Goal: Transaction & Acquisition: Purchase product/service

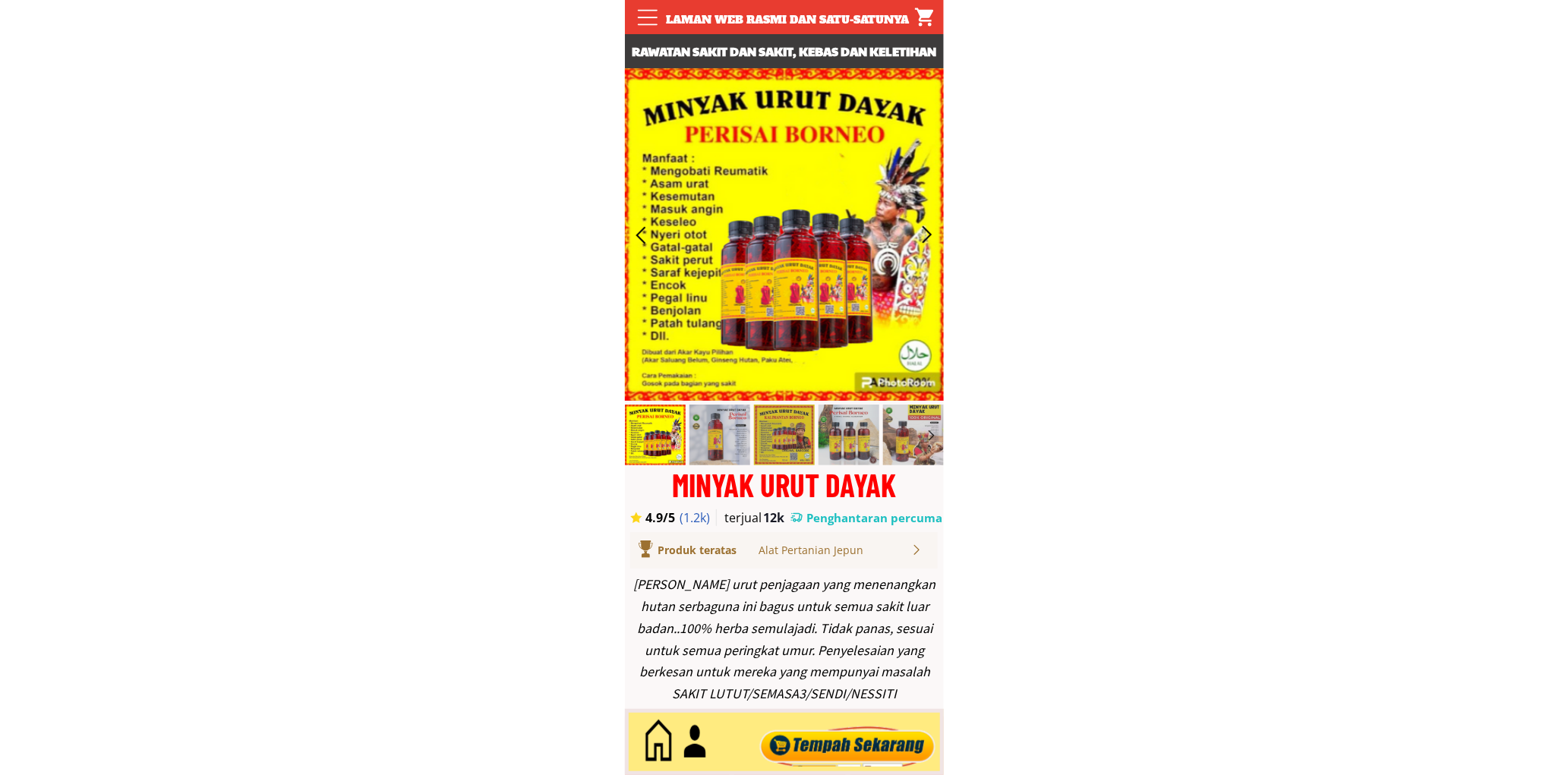
click at [828, 724] on div at bounding box center [848, 742] width 184 height 50
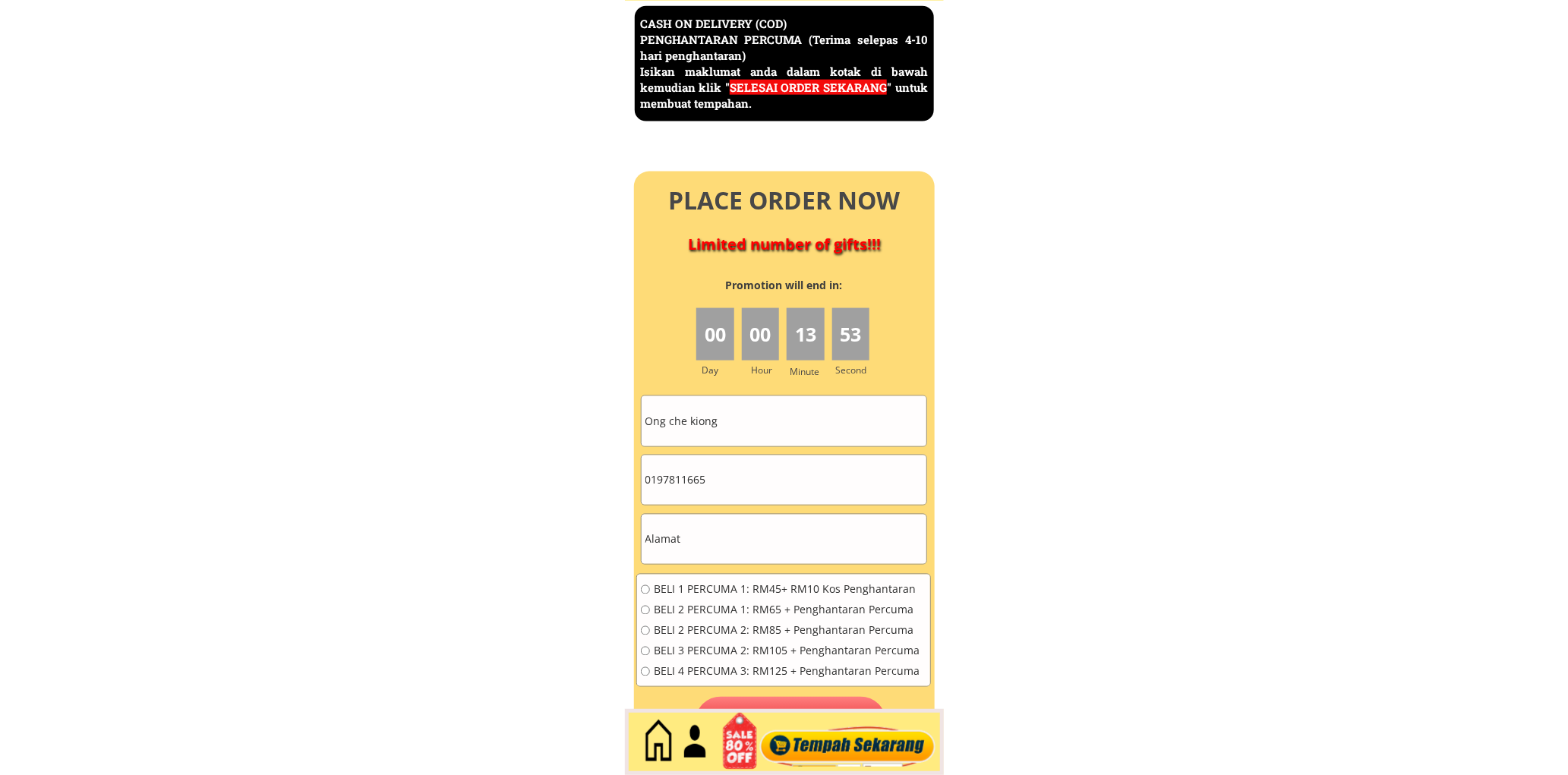
scroll to position [6586, 0]
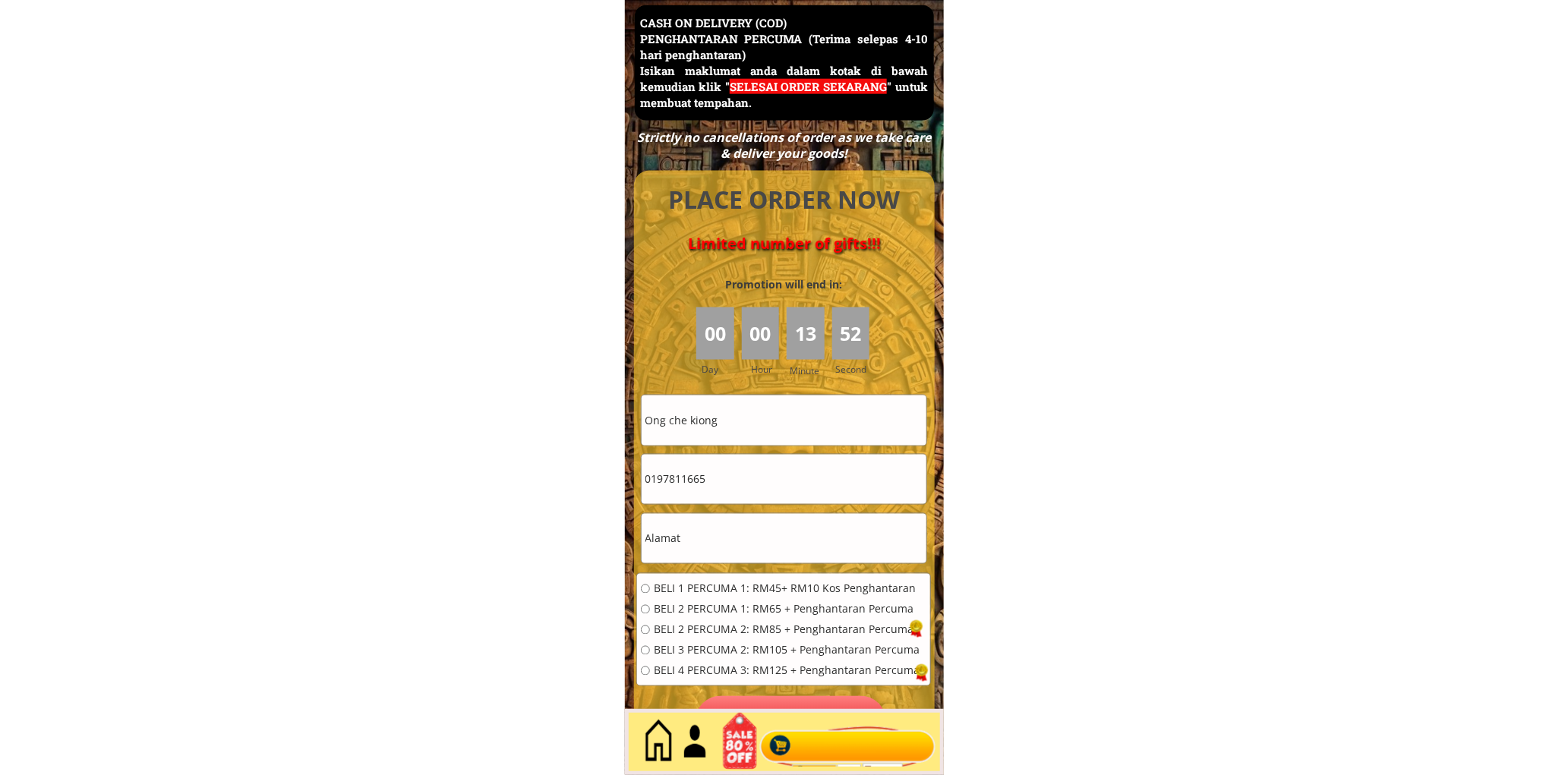
click at [859, 444] on input "Ong che kiong" at bounding box center [783, 420] width 284 height 49
paste input "Julmin julli"
type input "Julmin julli"
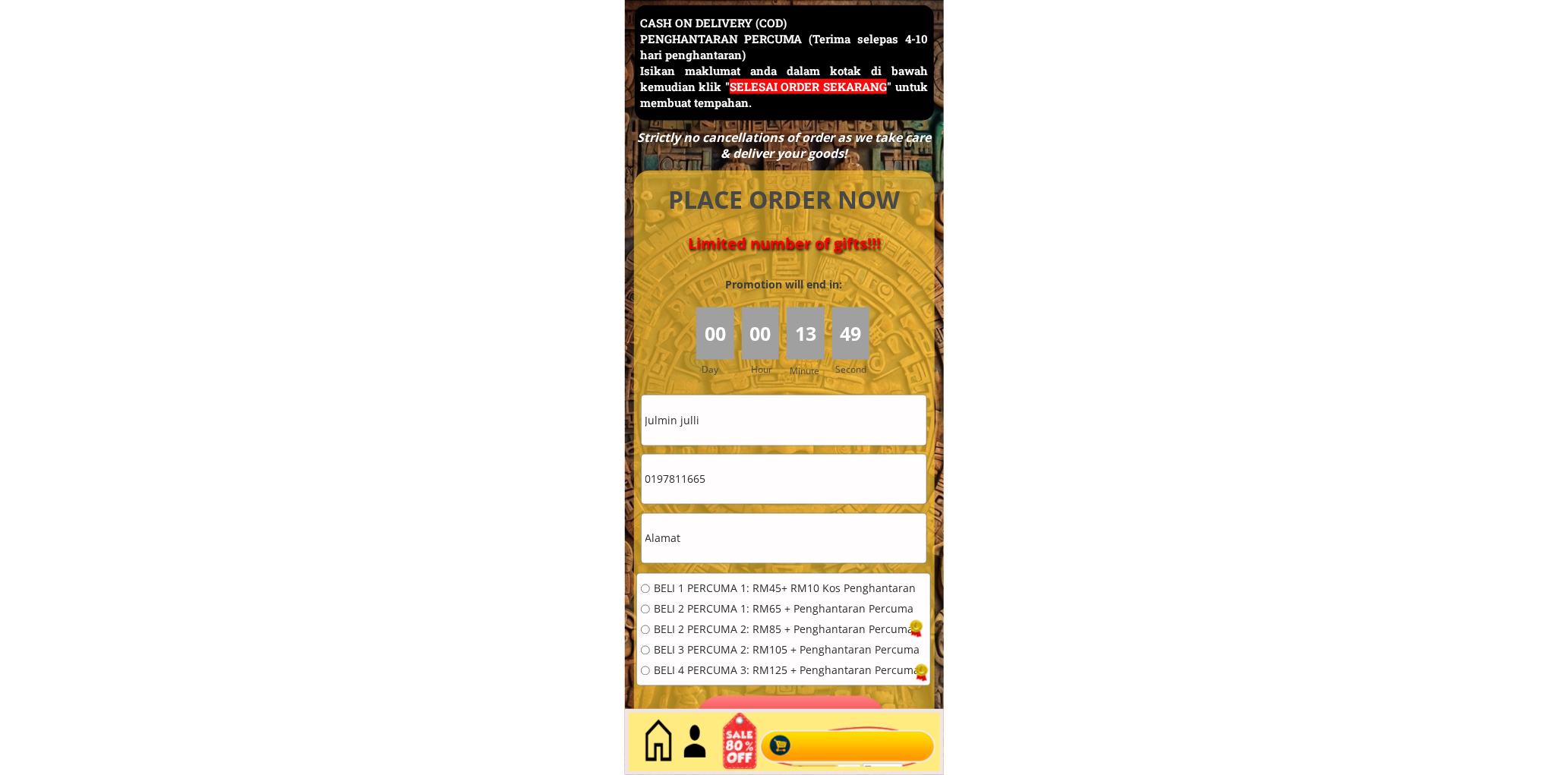
click at [798, 484] on input "0197811665" at bounding box center [783, 479] width 284 height 49
click at [797, 484] on input "0197811665" at bounding box center [783, 479] width 284 height 49
paste input "43283952"
type input "0143283952"
click at [701, 559] on input "text" at bounding box center [783, 538] width 284 height 49
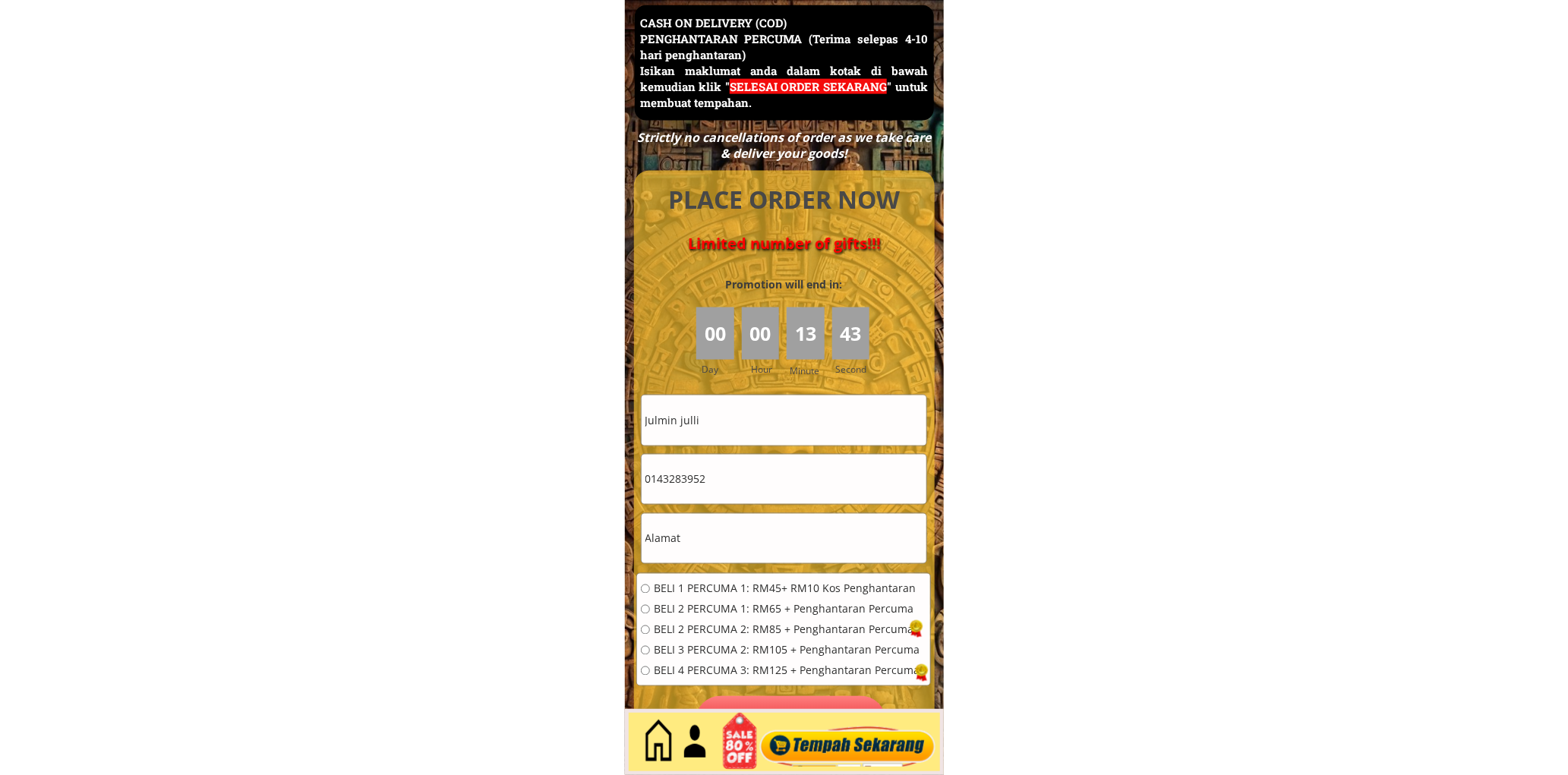
click at [701, 559] on input "text" at bounding box center [783, 538] width 284 height 49
paste input "Sireyaman boaya jalan apas tawau"
type input "Sireyaman boaya jalan apas tawau"
click at [681, 605] on span "BELI 2 PERCUMA 1: RM65 + Penghantaran Percuma" at bounding box center [786, 610] width 266 height 11
radio input "true"
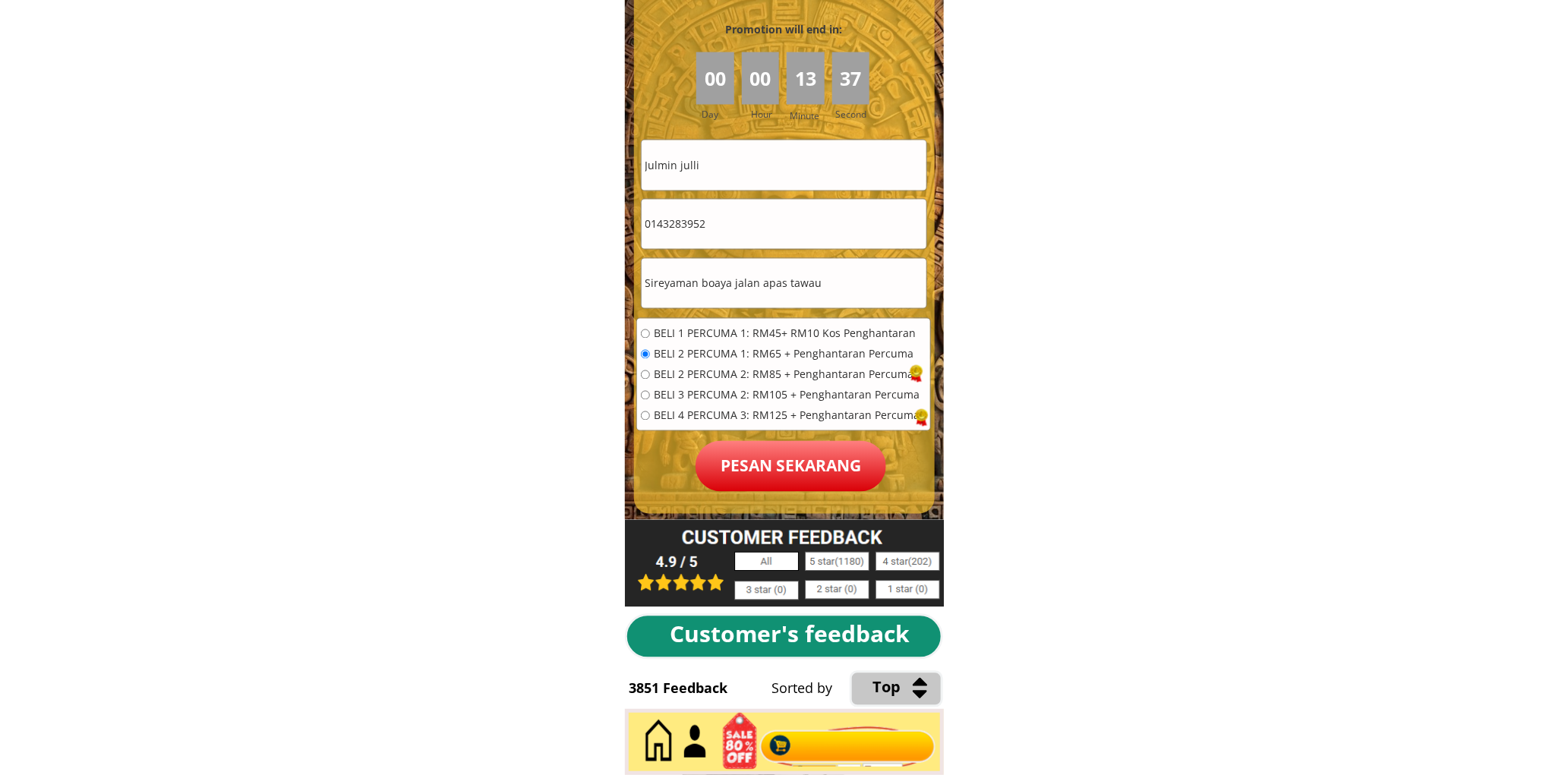
scroll to position [6867, 0]
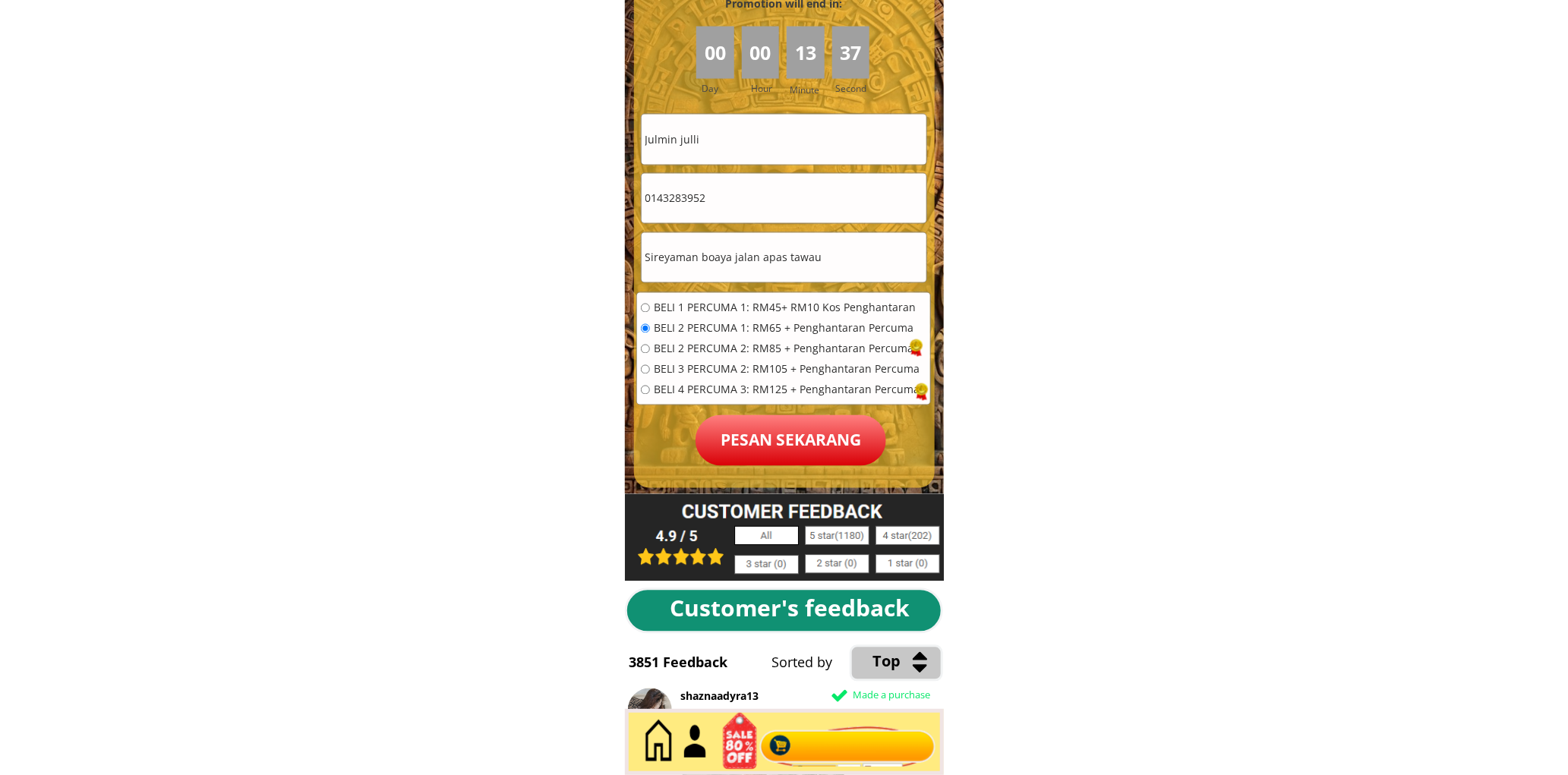
click at [779, 456] on p "Pesan sekarang" at bounding box center [791, 440] width 191 height 51
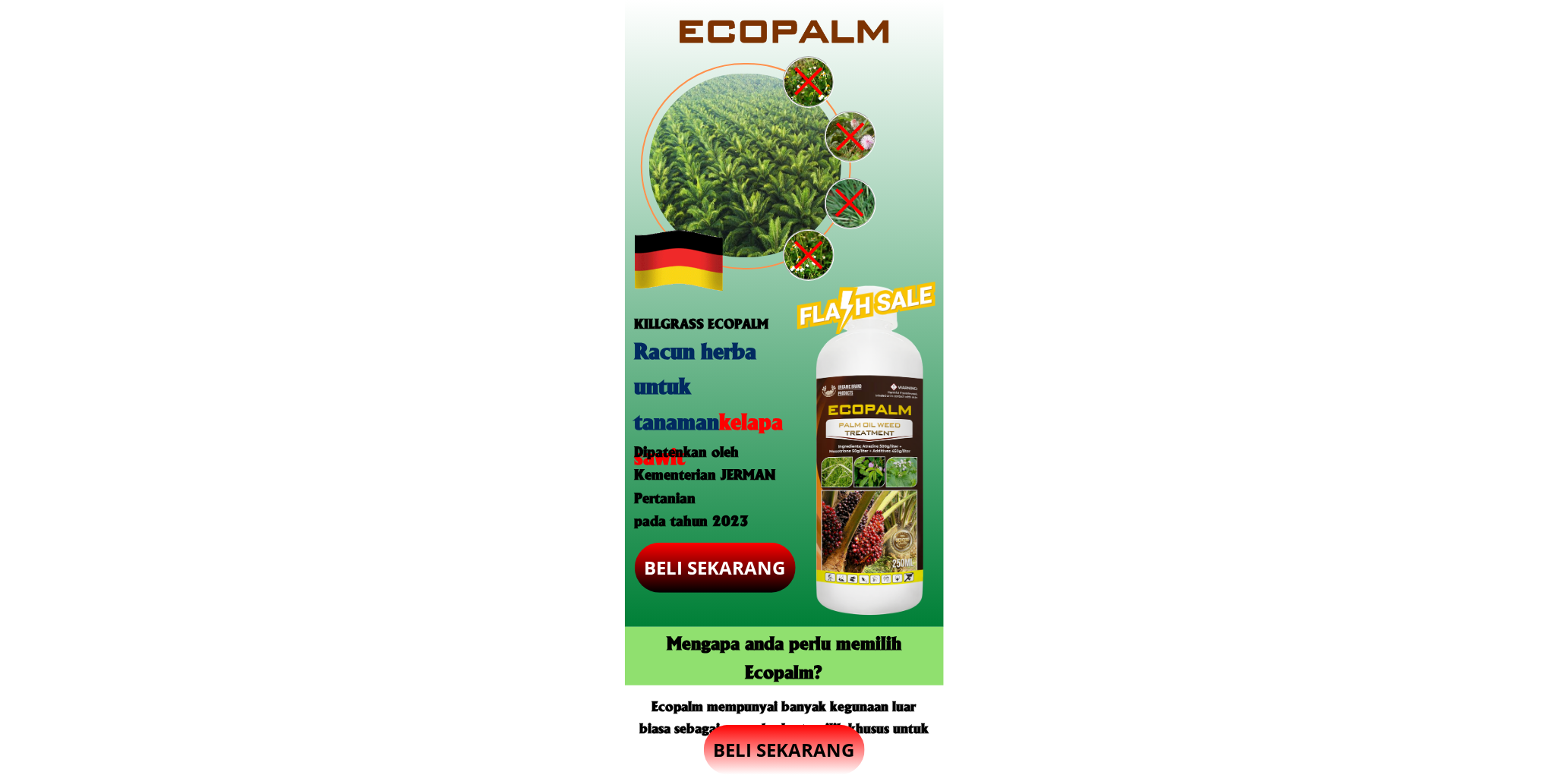
click at [790, 741] on p "BELI SEKARANG" at bounding box center [784, 750] width 161 height 50
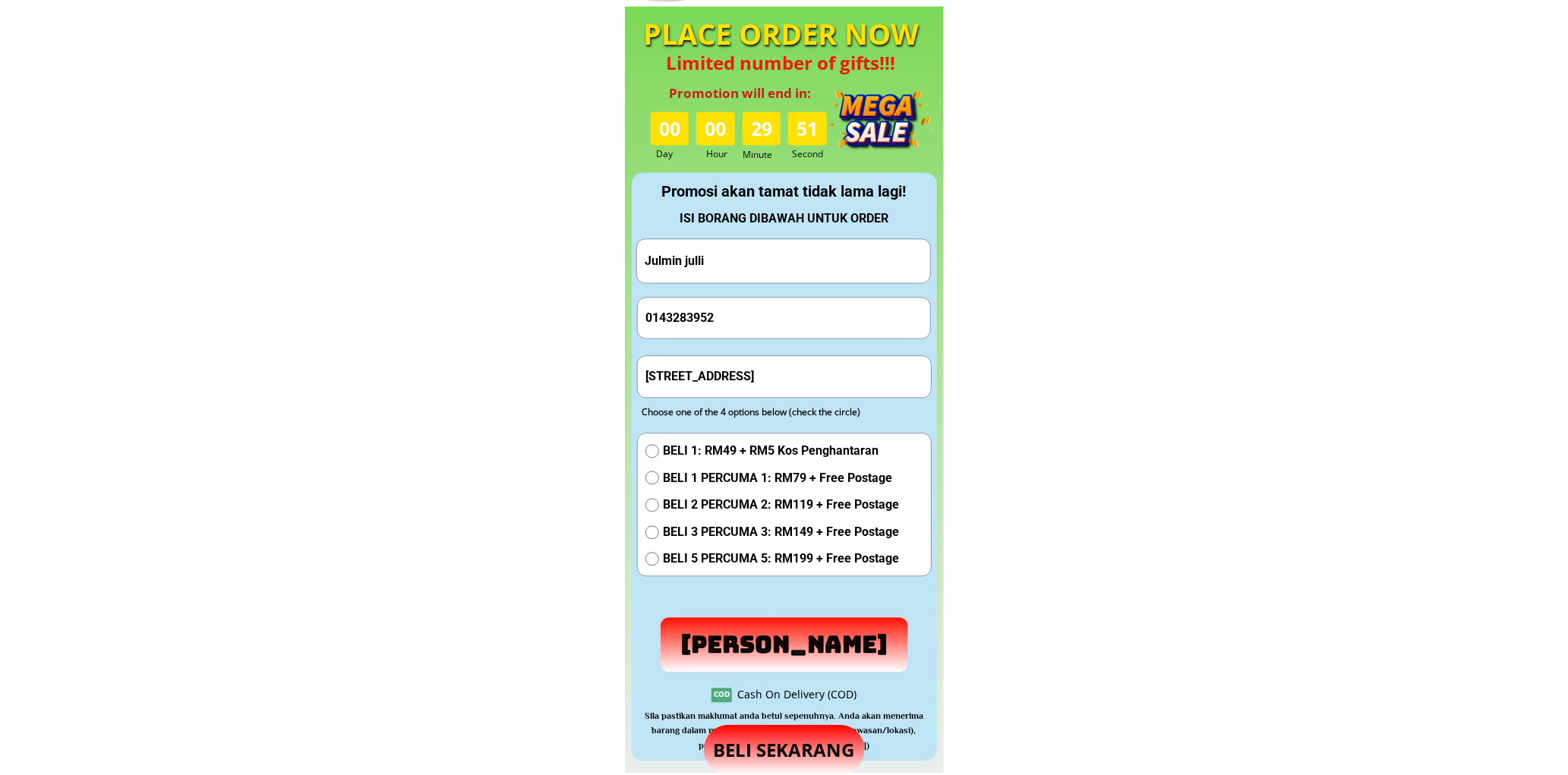
scroll to position [1418, 0]
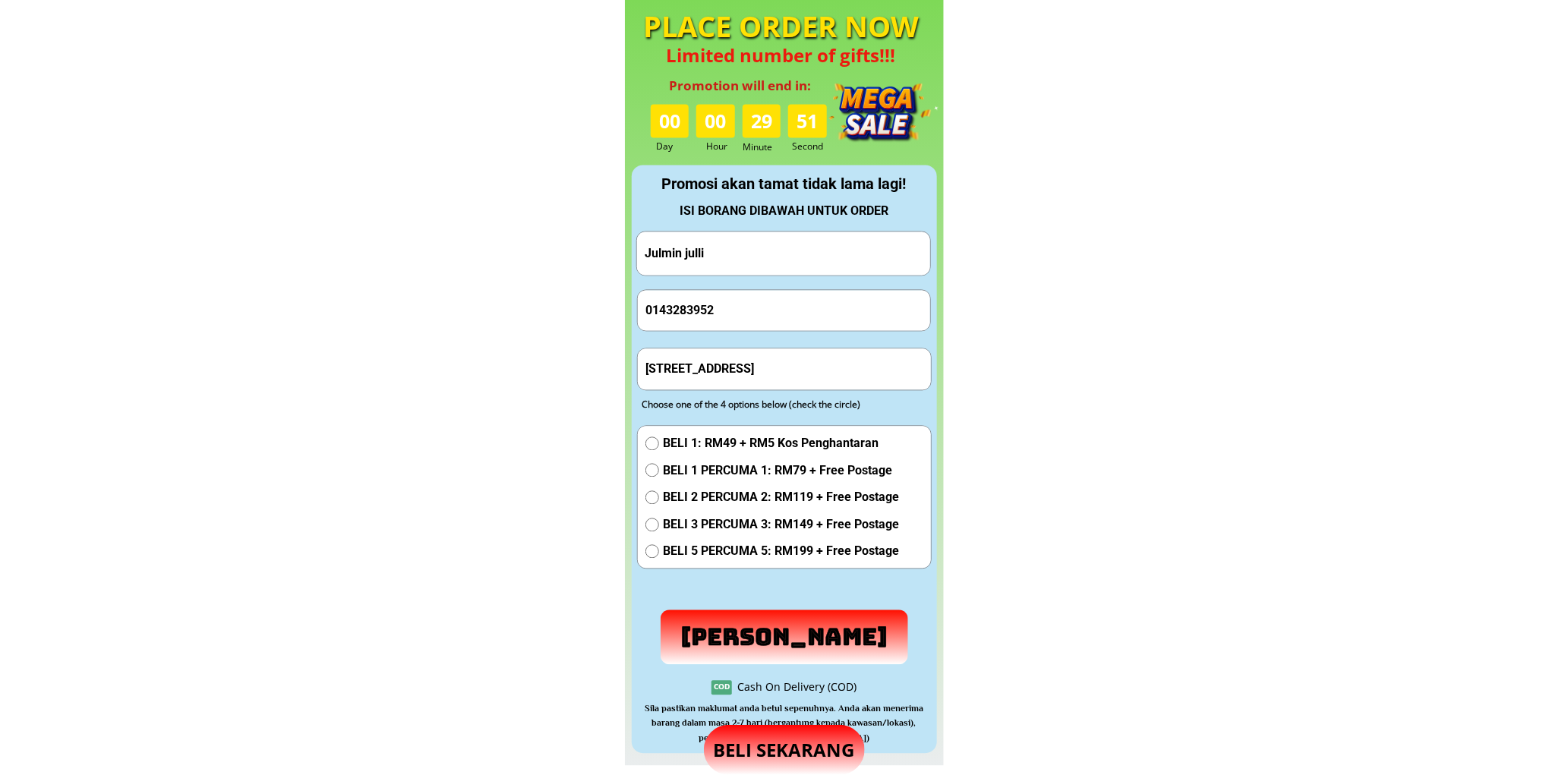
click at [771, 256] on input "Julmin julli" at bounding box center [784, 253] width 285 height 44
paste input "NANDONG ANAK TUNGKU"
type input "NANDONG ANAK TUNGKU"
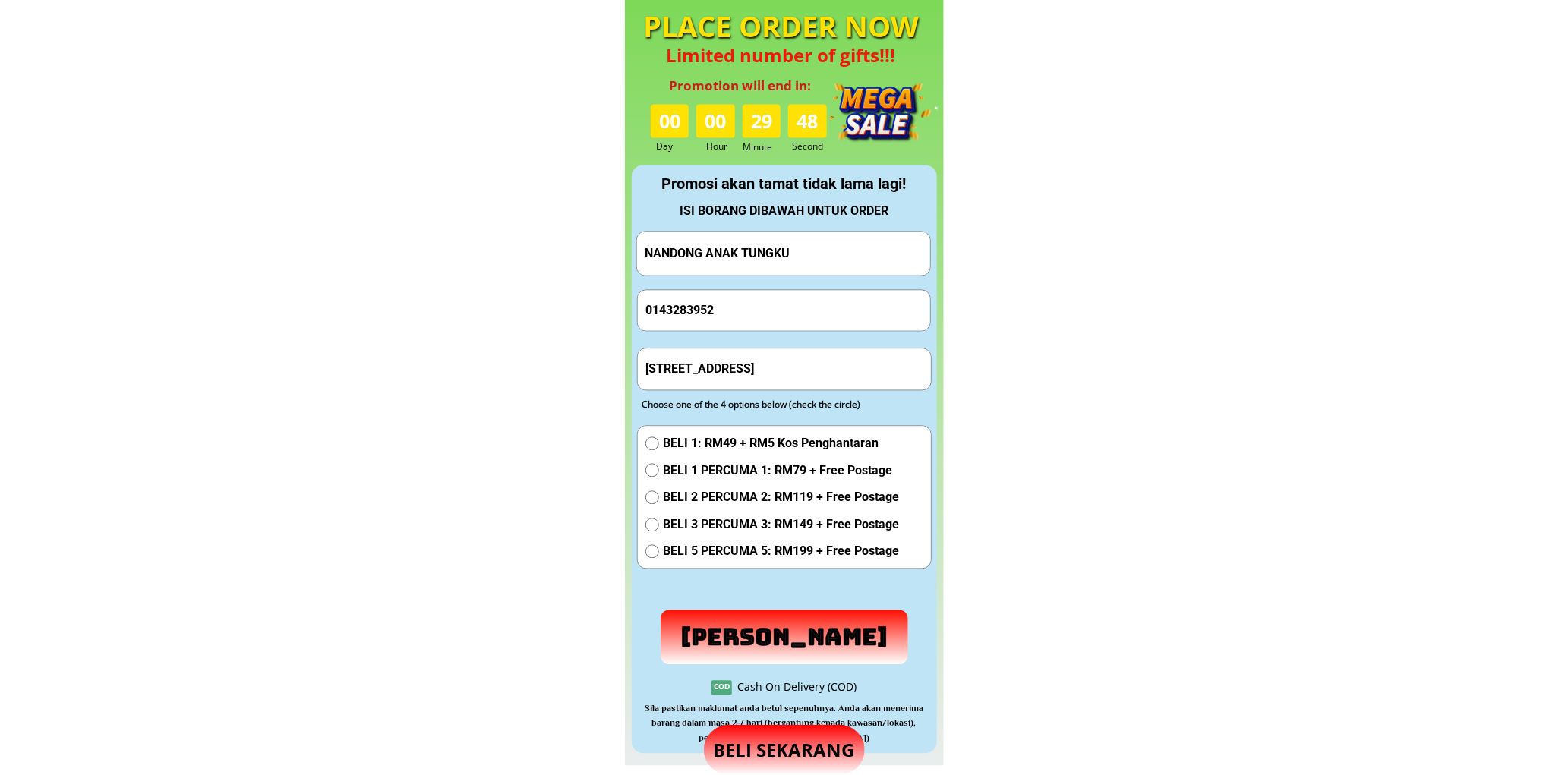
click at [744, 322] on input "0143283952" at bounding box center [784, 310] width 285 height 41
paste input "5784991"
type input "0145784991"
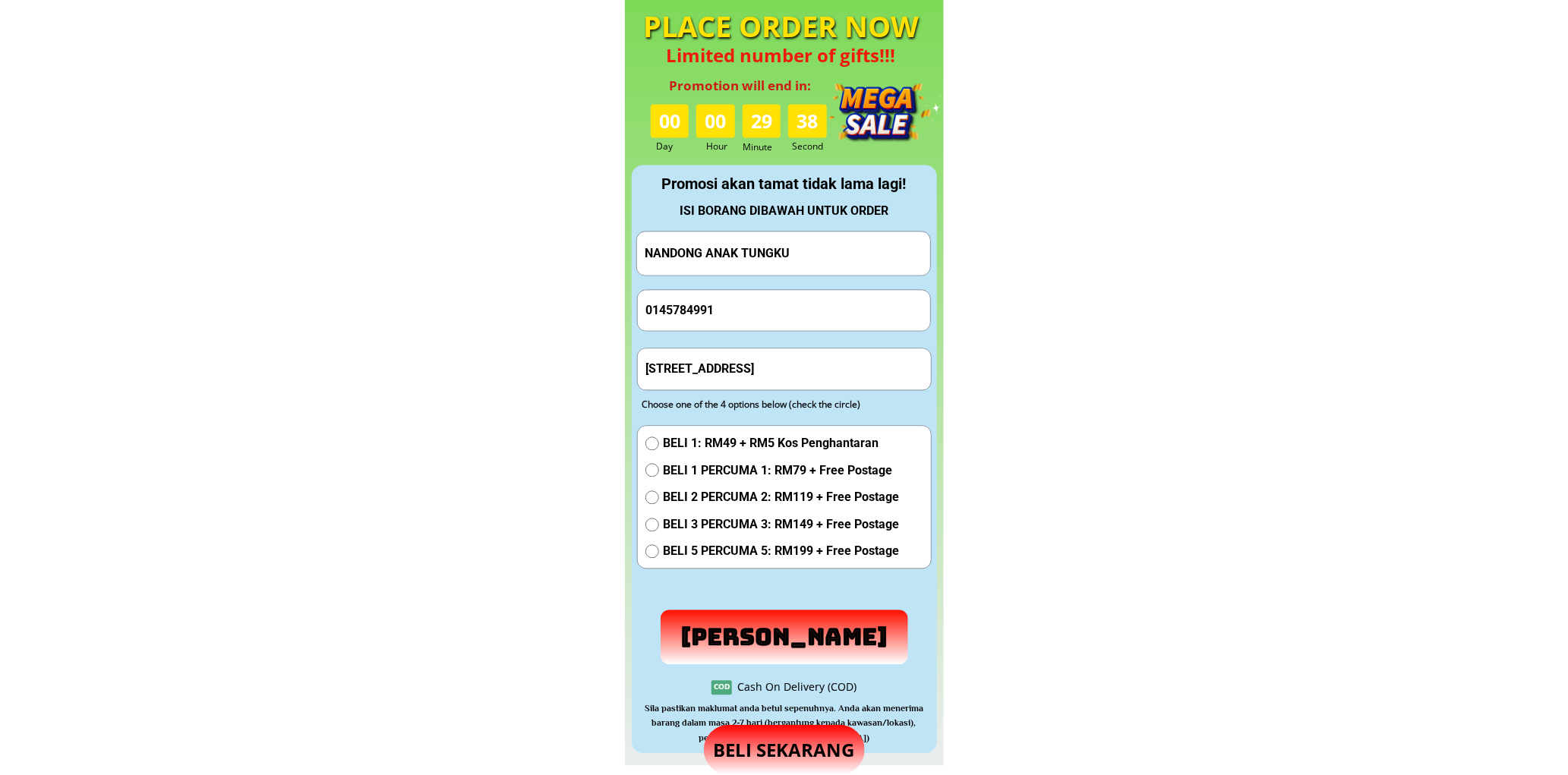
click at [789, 379] on input "[STREET_ADDRESS]" at bounding box center [784, 368] width 285 height 41
click at [789, 380] on input "[STREET_ADDRESS]" at bounding box center [784, 368] width 285 height 41
click at [790, 380] on input "[STREET_ADDRESS]" at bounding box center [784, 368] width 285 height 41
paste input "[STREET_ADDRESS]"
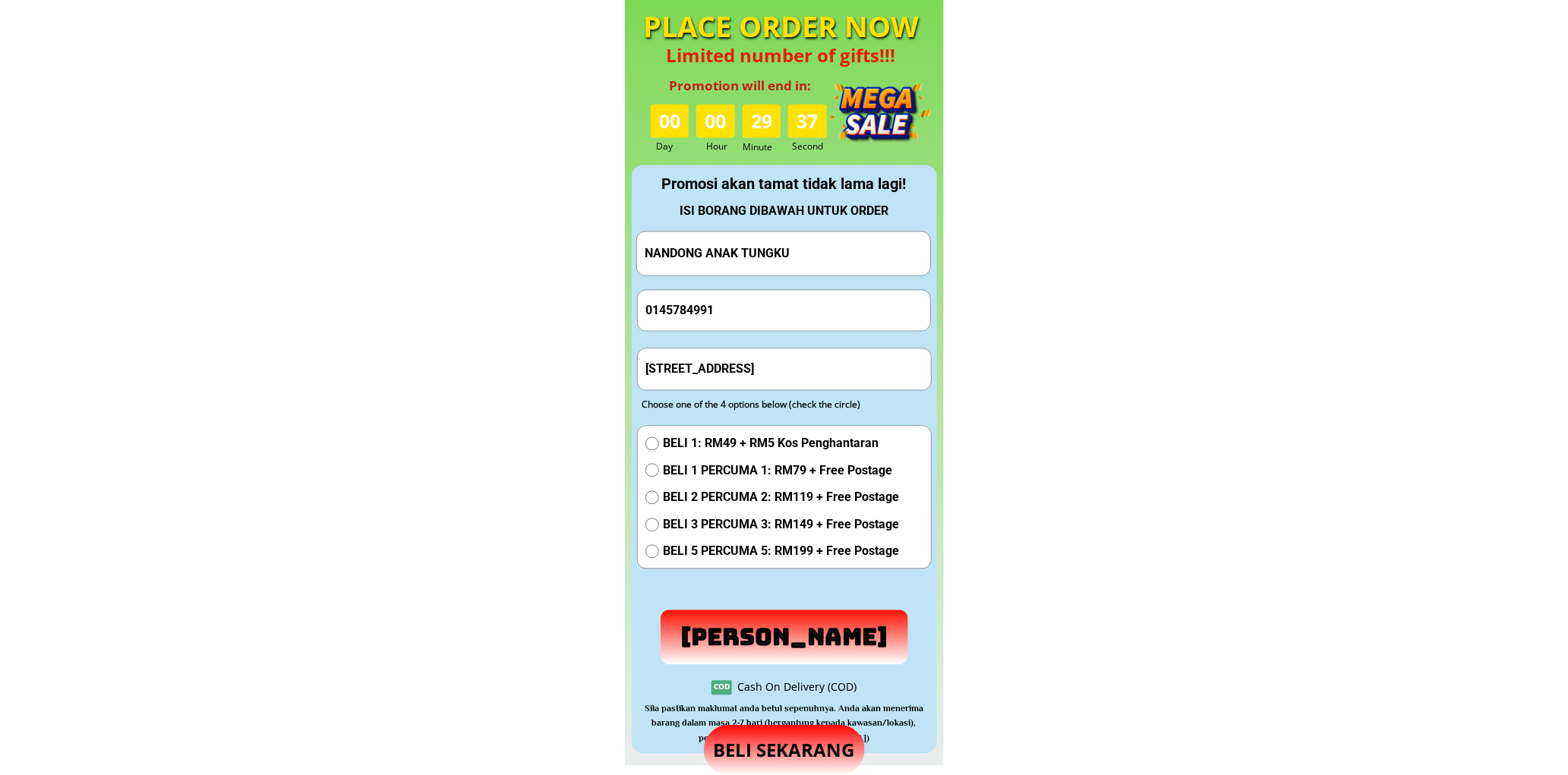
type input "[STREET_ADDRESS]"
click at [725, 474] on span "BELI 1 PERCUMA 1: RM79 + Free Postage" at bounding box center [781, 470] width 236 height 19
radio input "true"
click at [770, 646] on p "[PERSON_NAME]" at bounding box center [784, 637] width 269 height 59
